Goal: Find contact information: Find contact information

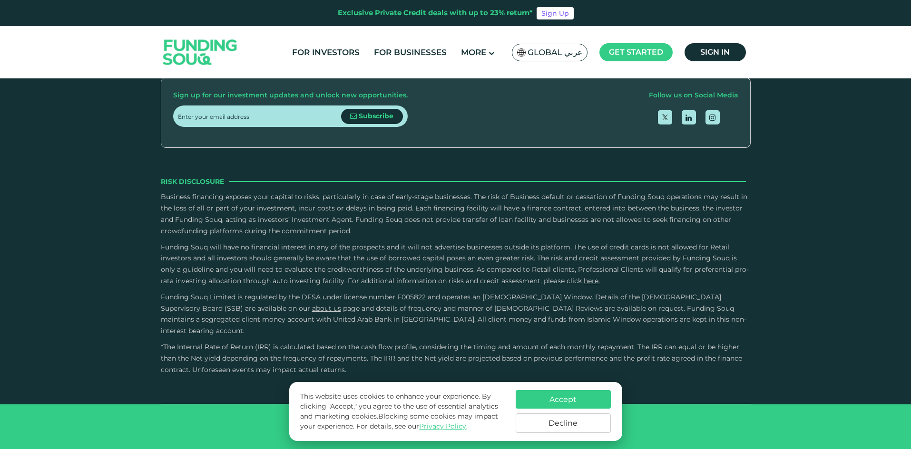
click at [574, 396] on button "Accept" at bounding box center [563, 399] width 95 height 19
type tc-range-slider "4"
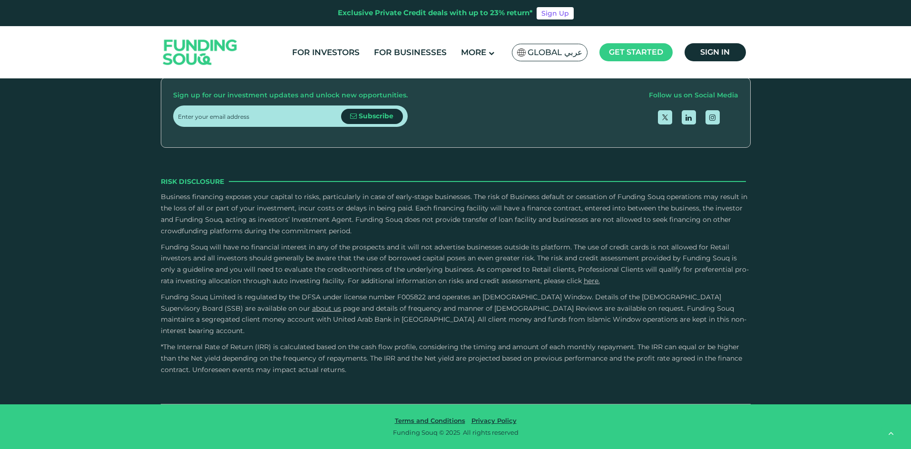
scroll to position [2750, 0]
click at [459, 46] on link "Contact Us" at bounding box center [455, 41] width 42 height 9
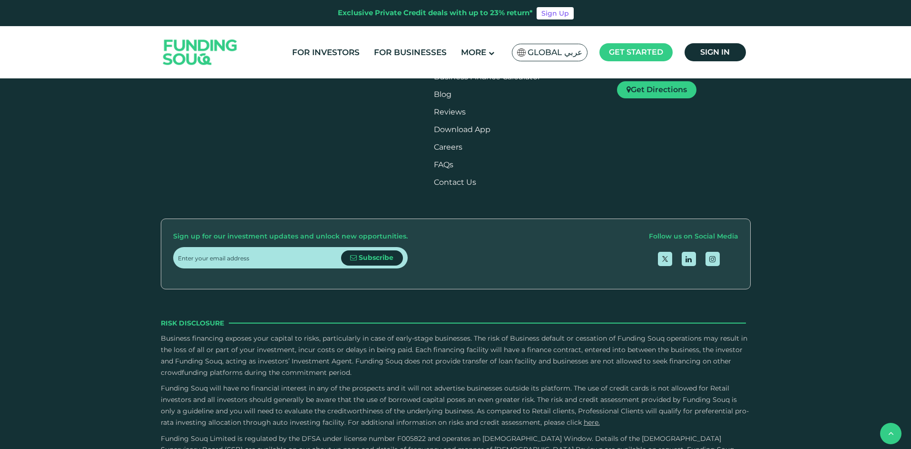
scroll to position [838, 0]
